Goal: Information Seeking & Learning: Learn about a topic

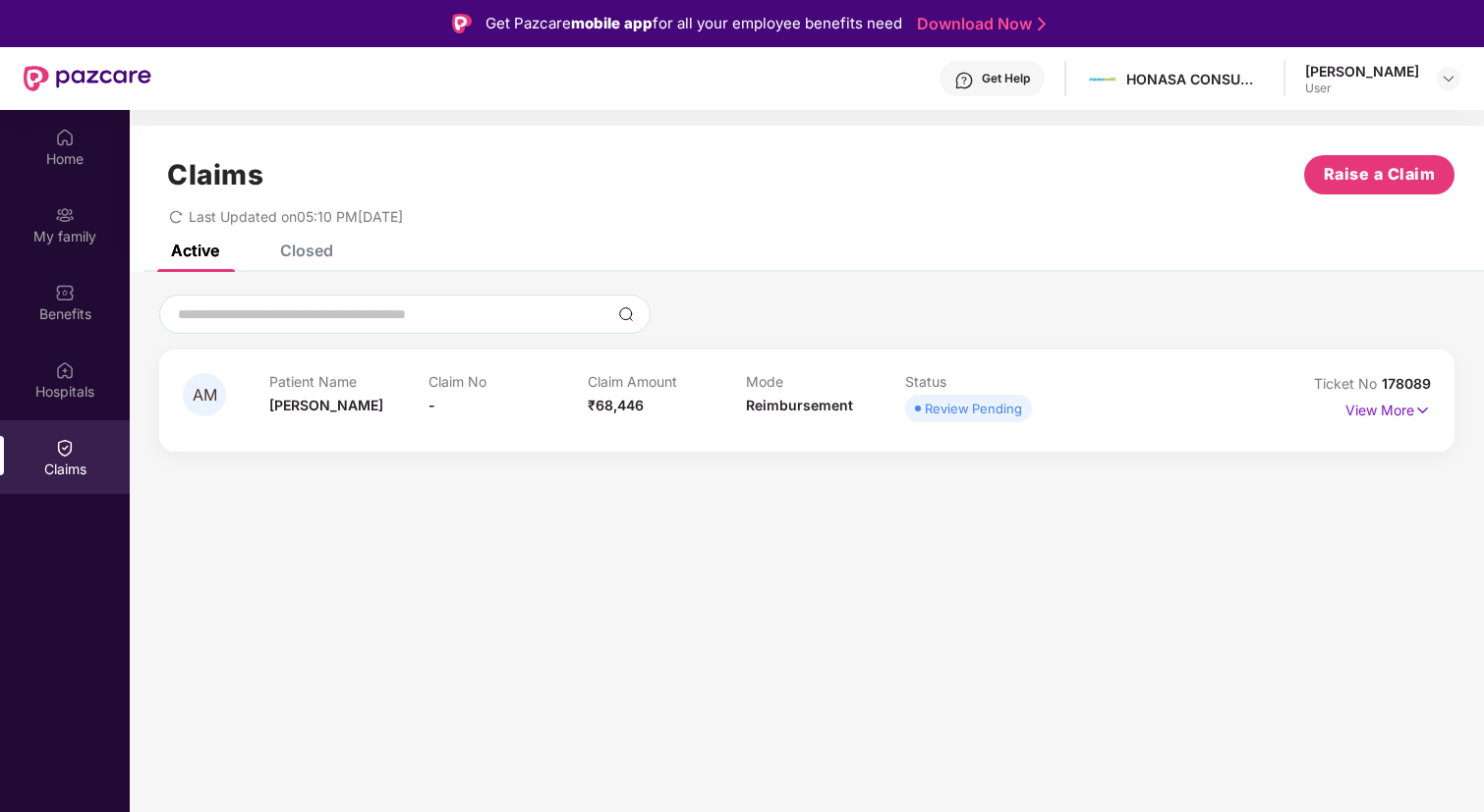
scroll to position [110, 0]
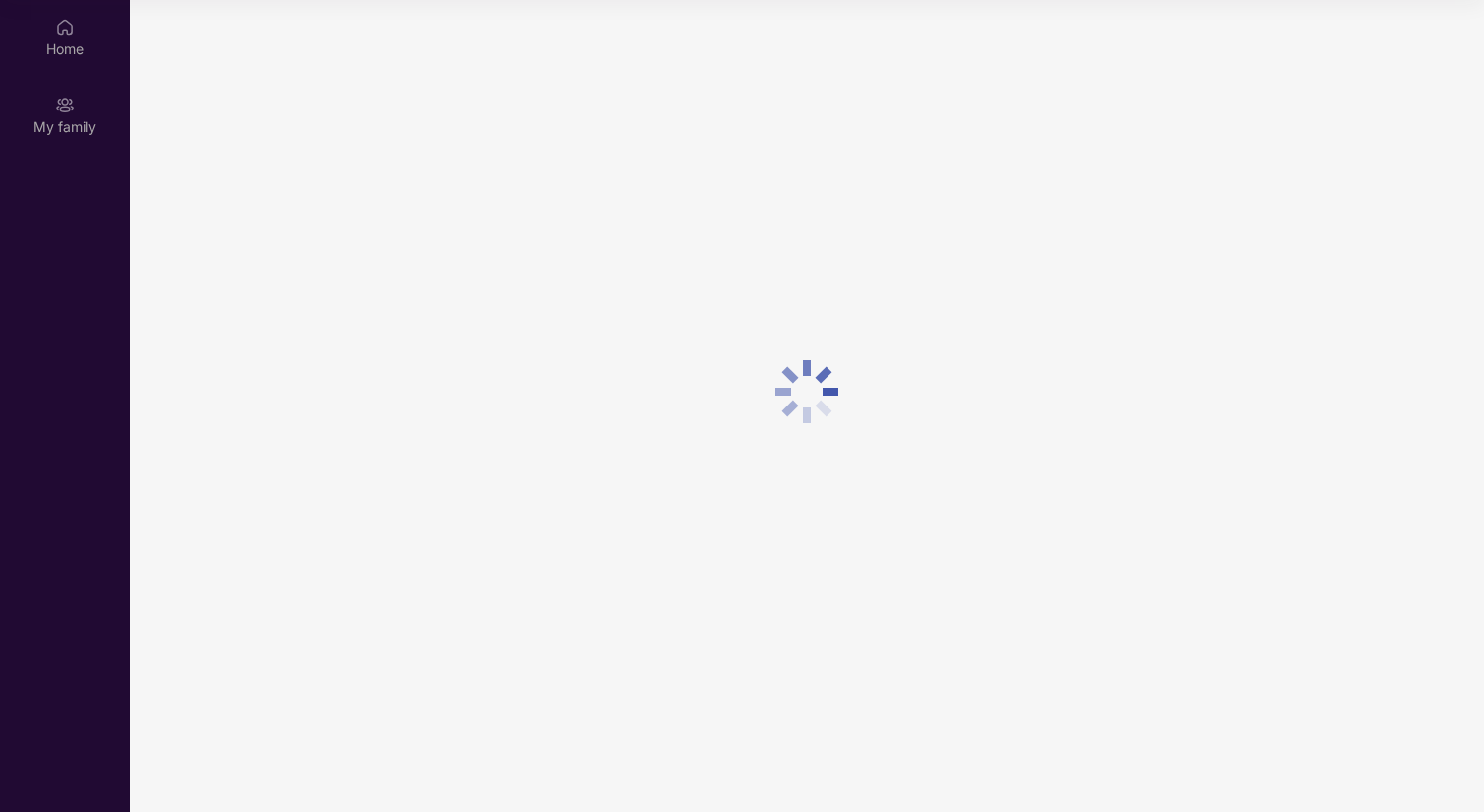
scroll to position [110, 0]
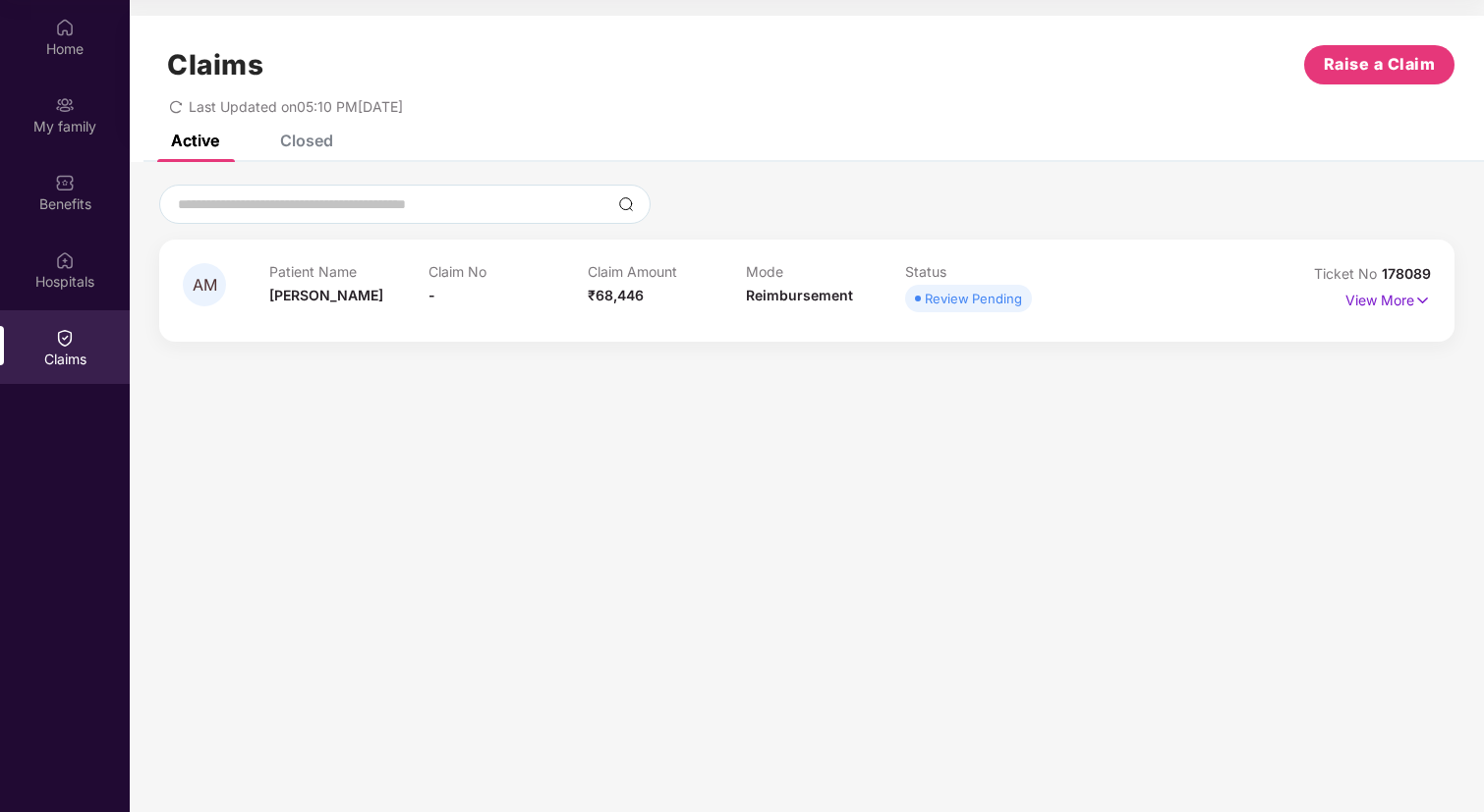
click at [942, 296] on div "Review Pending" at bounding box center [974, 299] width 98 height 20
click at [1419, 297] on img at bounding box center [1422, 301] width 17 height 22
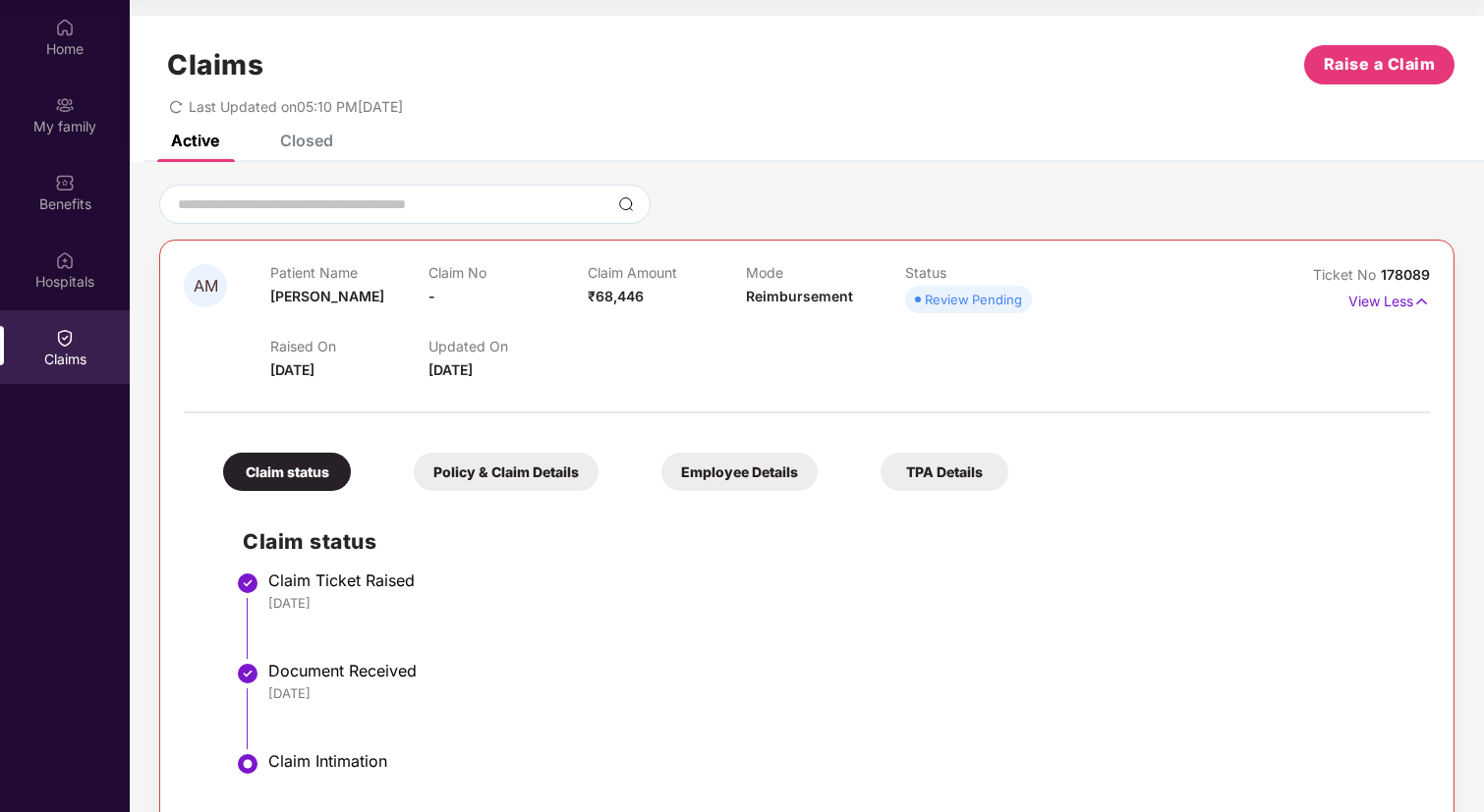
scroll to position [0, 0]
click at [312, 142] on div "Closed" at bounding box center [306, 140] width 53 height 20
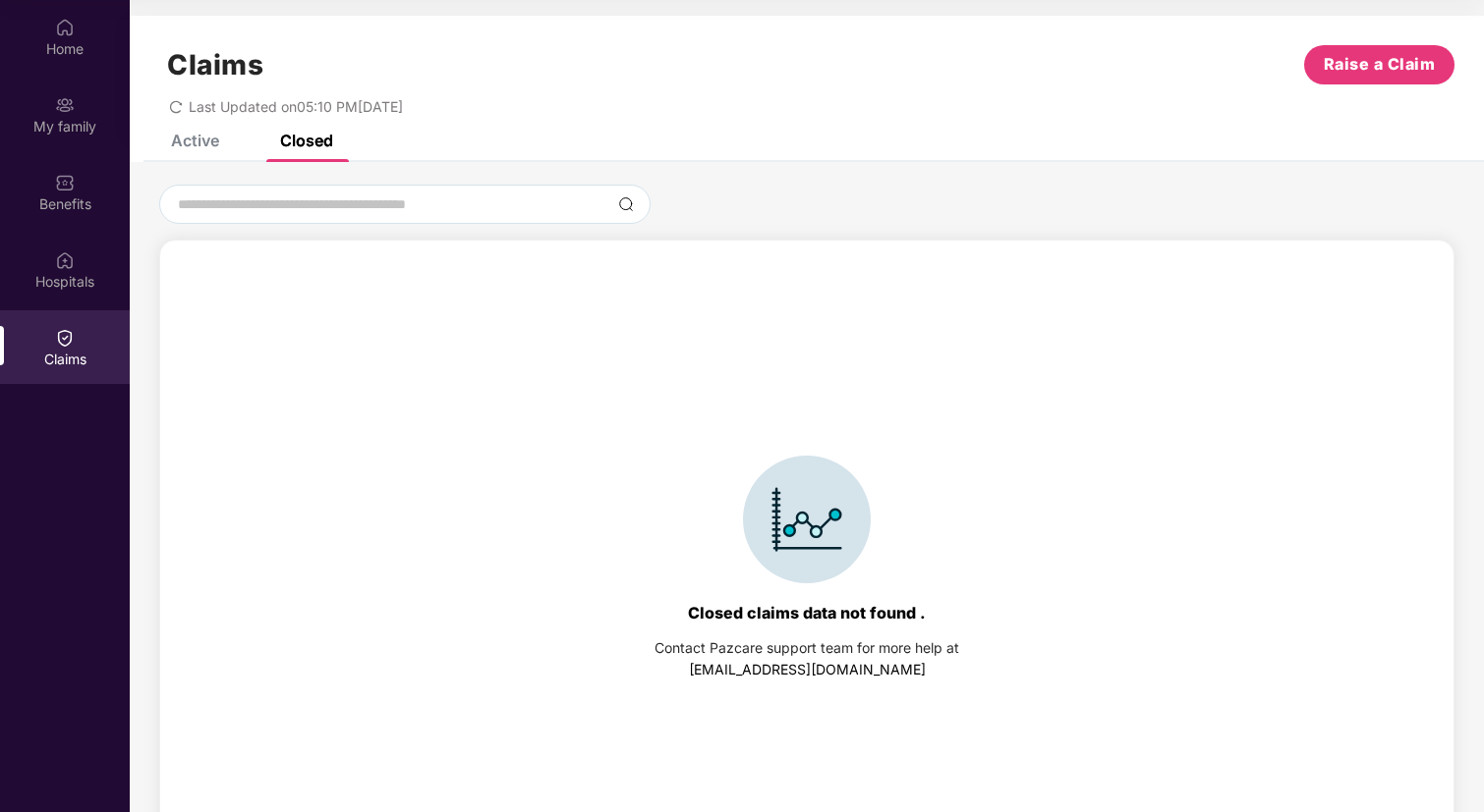
click at [214, 148] on div "Active" at bounding box center [195, 140] width 48 height 20
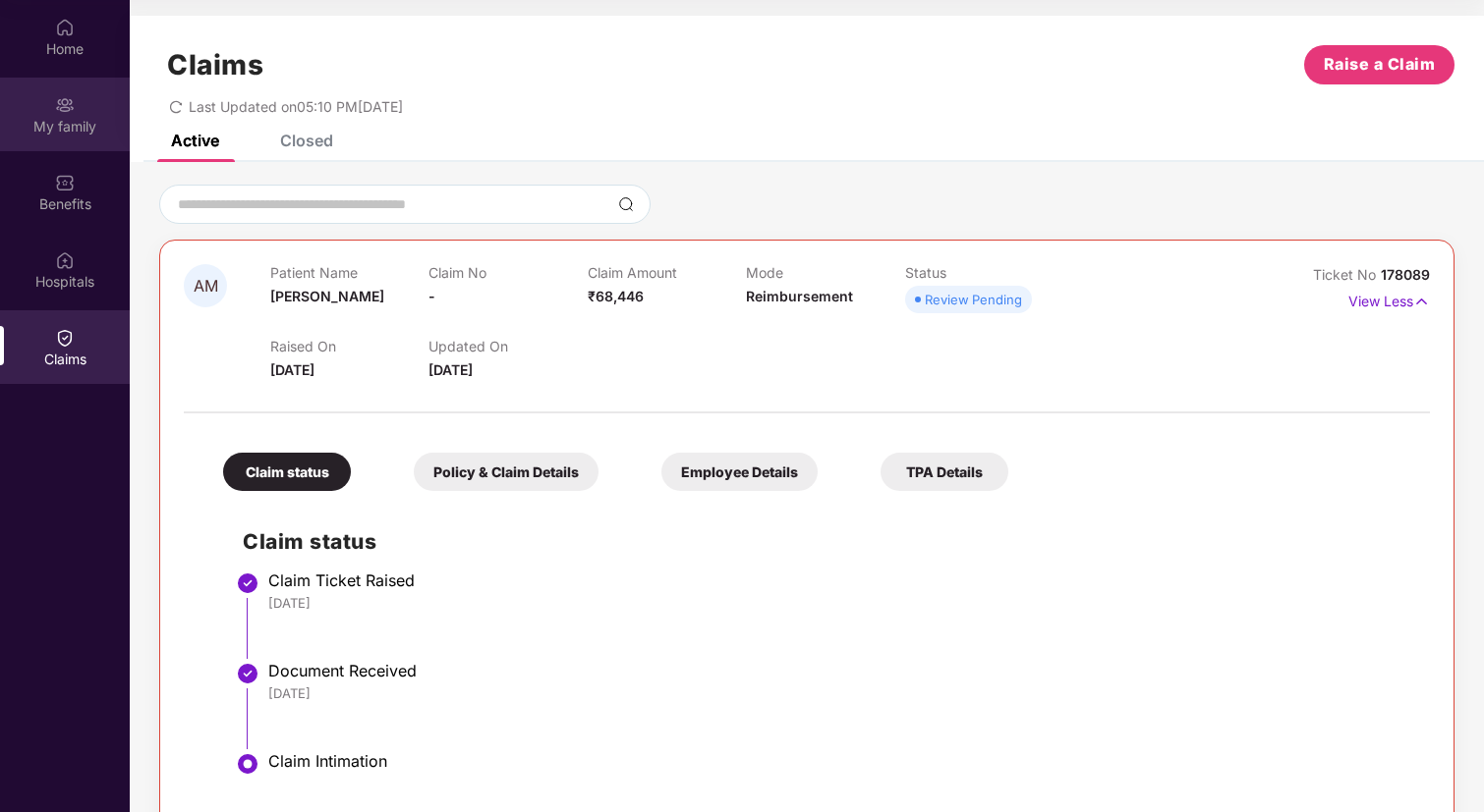
click at [67, 87] on div "My family" at bounding box center [65, 115] width 130 height 74
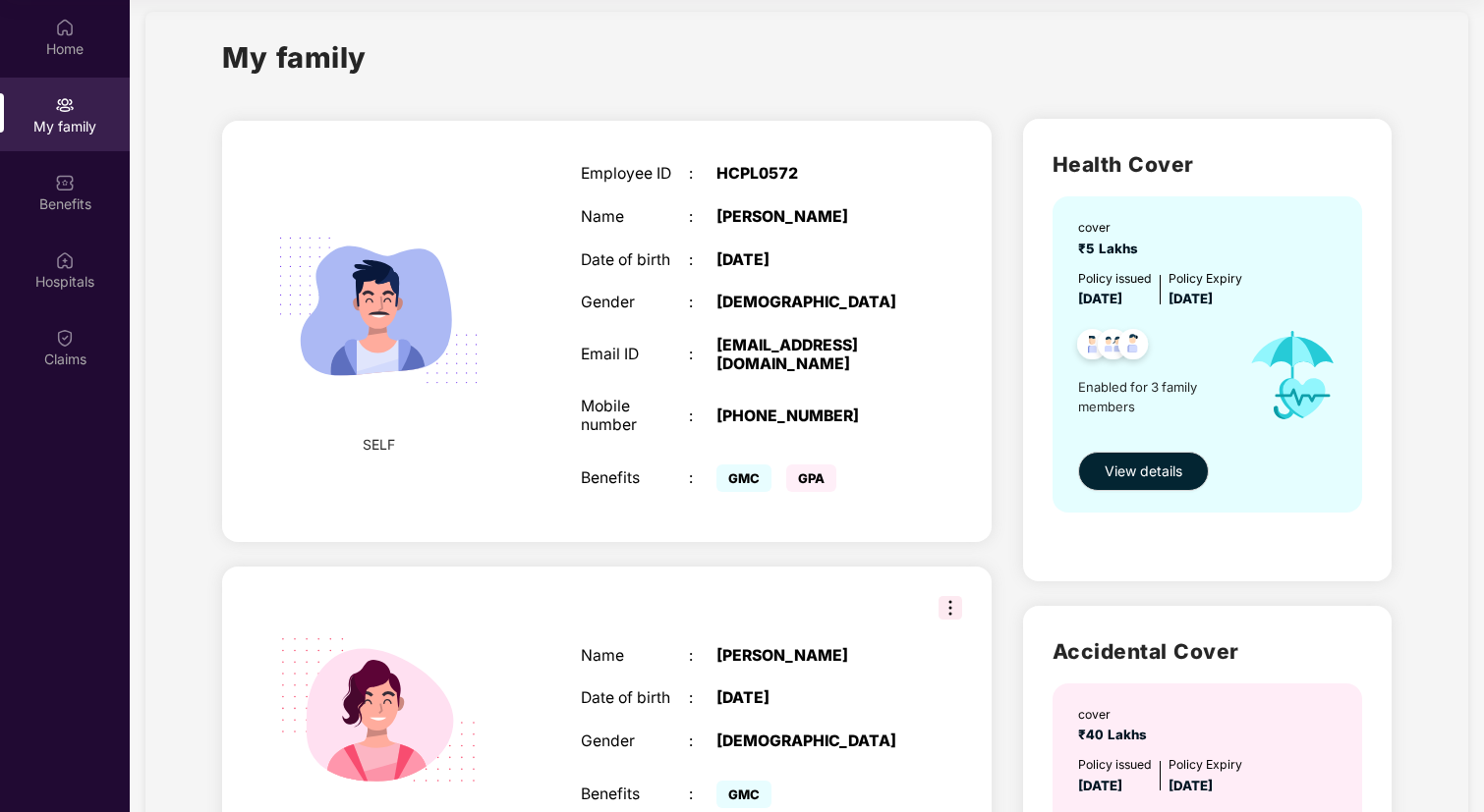
scroll to position [21, 0]
click at [1105, 484] on button "View details" at bounding box center [1143, 470] width 131 height 39
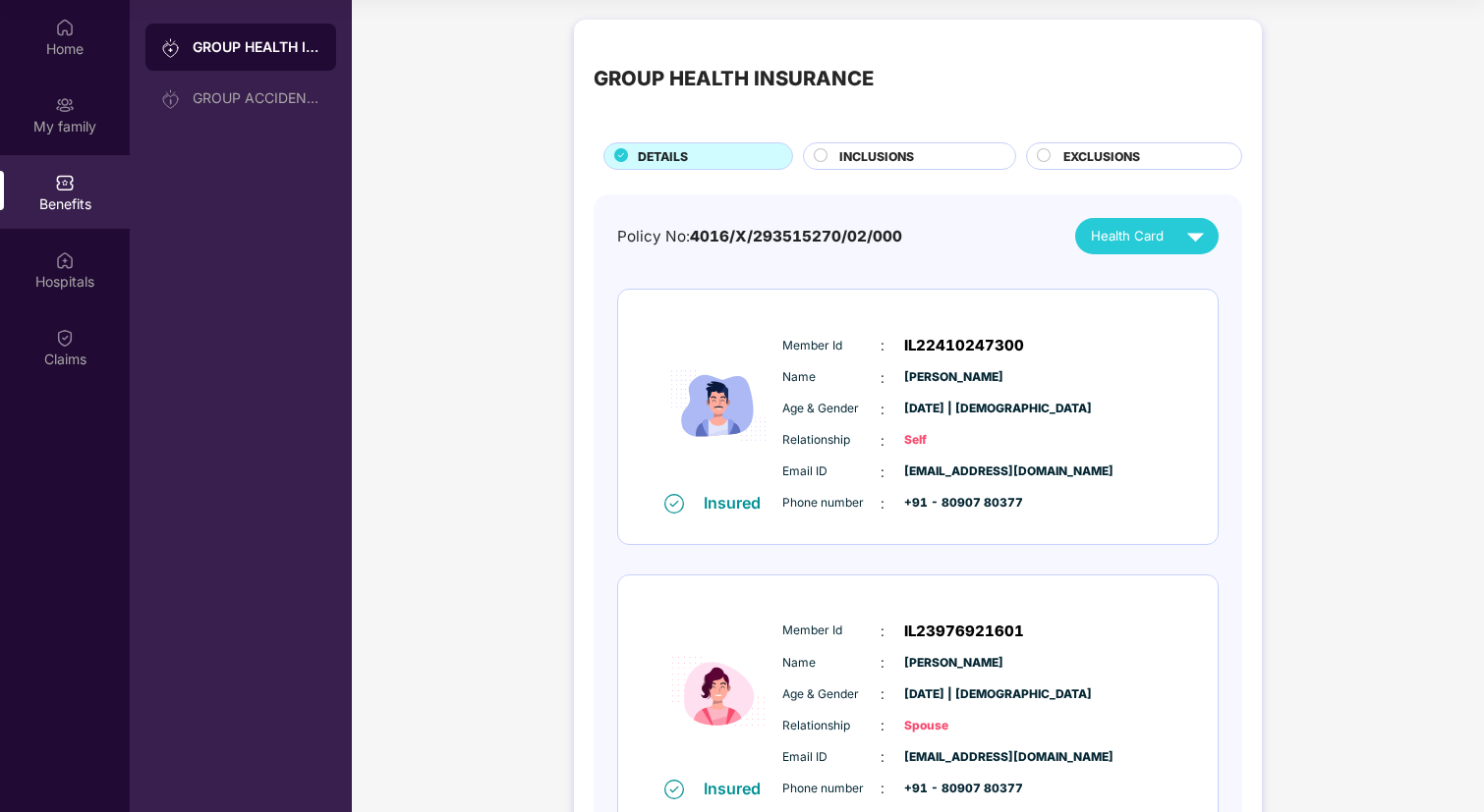
click at [916, 151] on div "INCLUSIONS" at bounding box center [917, 158] width 175 height 22
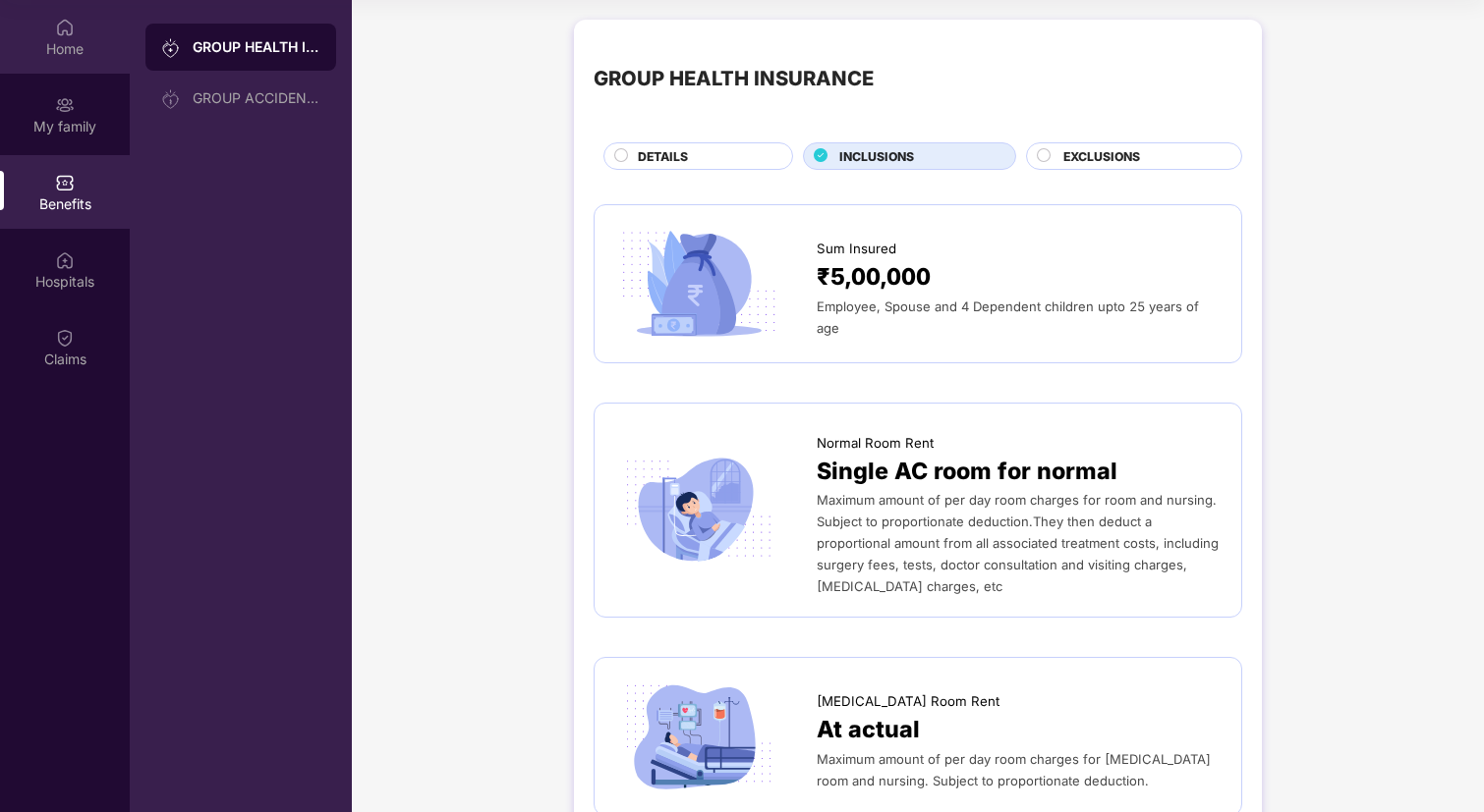
click at [86, 45] on div "Home" at bounding box center [65, 49] width 130 height 20
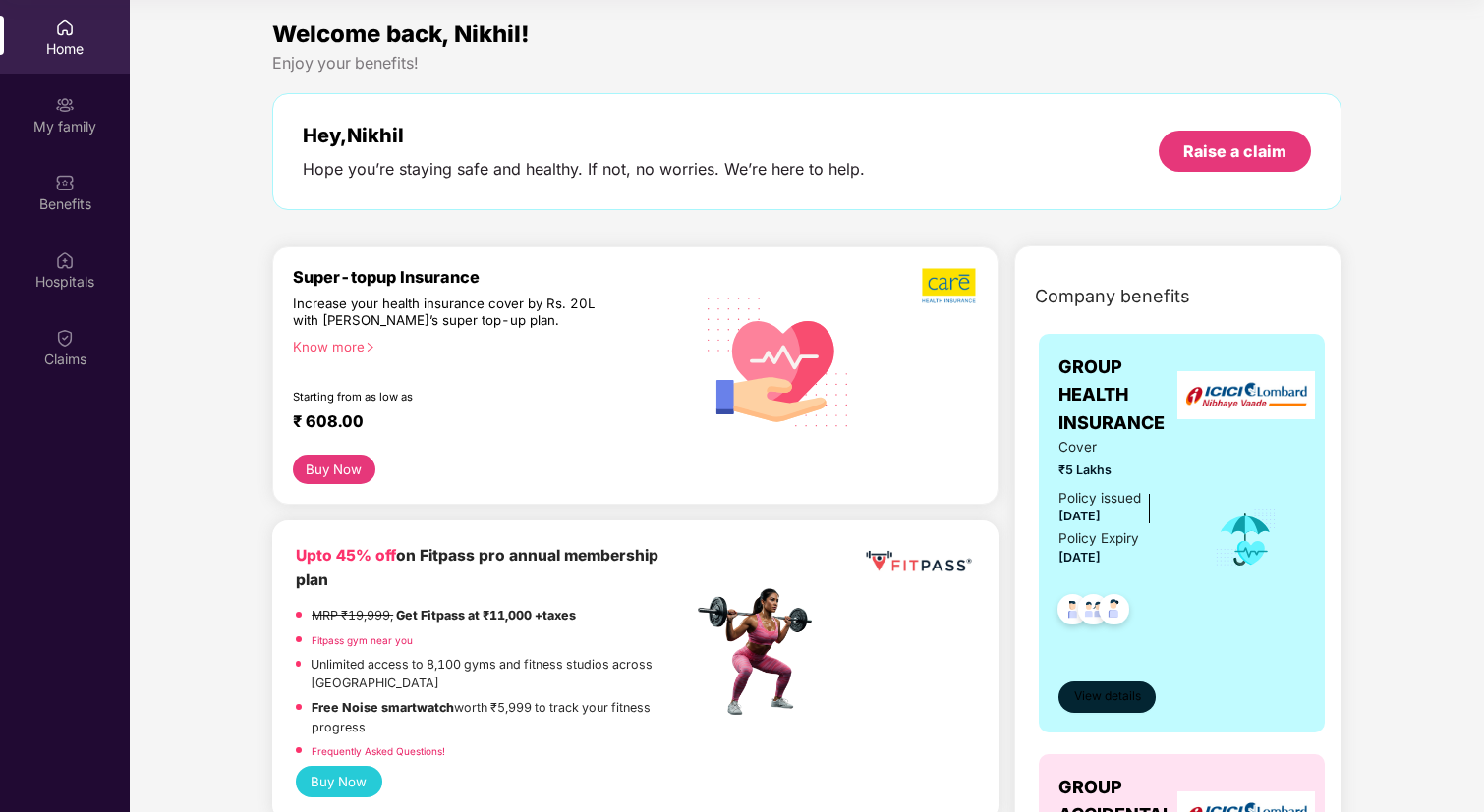
click at [1098, 699] on span "View details" at bounding box center [1107, 696] width 67 height 19
